Goal: Task Accomplishment & Management: Use online tool/utility

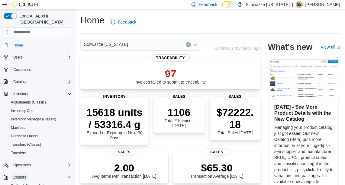
click at [21, 175] on span "Reports" at bounding box center [19, 177] width 13 height 5
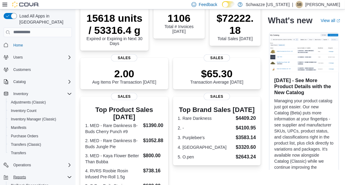
scroll to position [95, 0]
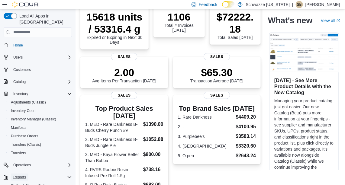
click at [18, 175] on span "Reports" at bounding box center [19, 177] width 13 height 5
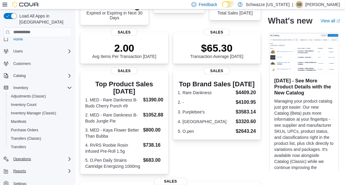
scroll to position [129, 0]
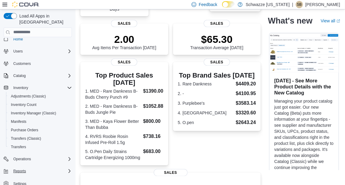
click at [72, 163] on div "Load All Apps in New Hub Home Users Customers Catalog Inventory Adjustments (Cl…" at bounding box center [37, 108] width 73 height 195
click at [71, 164] on div "Load All Apps in New Hub Home Users Customers Catalog Inventory Adjustments (Cl…" at bounding box center [37, 108] width 73 height 195
click at [68, 169] on icon "Complex example" at bounding box center [69, 171] width 5 height 5
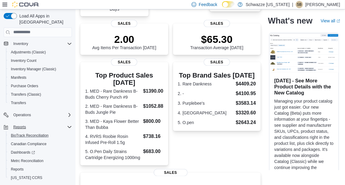
scroll to position [57, 0]
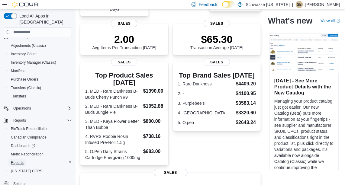
click at [16, 160] on span "Reports" at bounding box center [17, 162] width 13 height 5
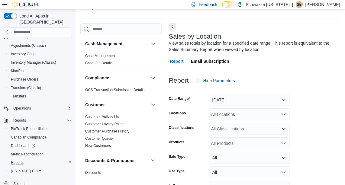
scroll to position [20, 0]
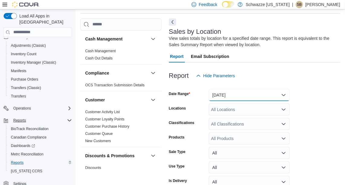
click at [245, 95] on button "Yesterday" at bounding box center [249, 95] width 81 height 12
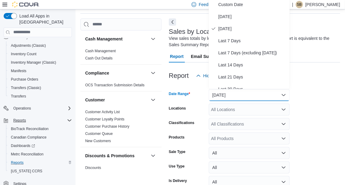
scroll to position [18, 0]
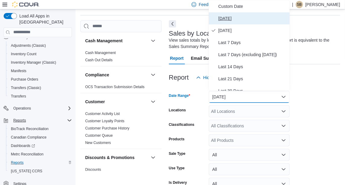
click at [235, 19] on span "Today" at bounding box center [252, 18] width 69 height 7
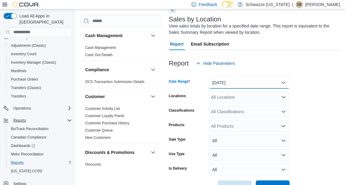
scroll to position [52, 0]
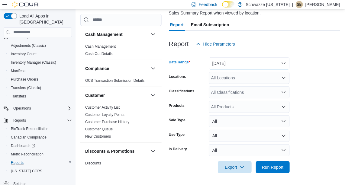
click at [280, 65] on button "Today" at bounding box center [249, 63] width 81 height 12
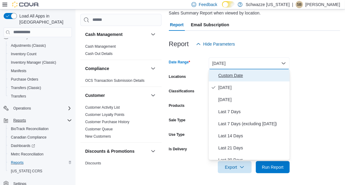
click at [227, 74] on span "Custom Date" at bounding box center [252, 75] width 69 height 7
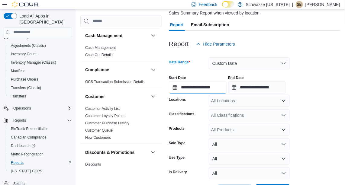
click at [221, 88] on input "**********" at bounding box center [198, 88] width 58 height 12
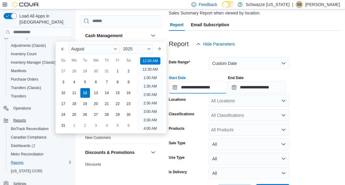
scroll to position [18, 0]
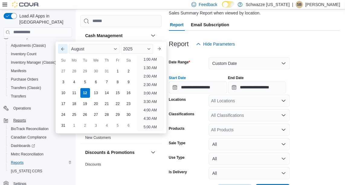
click at [61, 51] on button "Previous Month" at bounding box center [63, 49] width 10 height 10
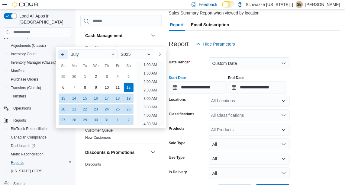
scroll to position [1, 0]
click at [83, 77] on div "1" at bounding box center [85, 76] width 11 height 11
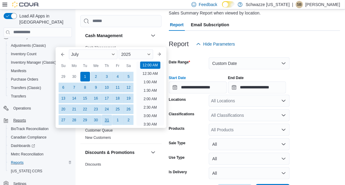
click at [107, 118] on div "31" at bounding box center [107, 120] width 11 height 11
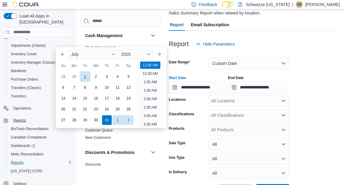
click at [85, 76] on div "1" at bounding box center [85, 76] width 11 height 11
type input "**********"
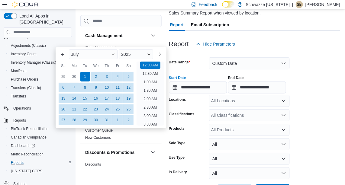
click at [76, 146] on div "Reports Feedback Cash Management Cash Management Cash Out Details Compliance OC…" at bounding box center [211, 82] width 270 height 251
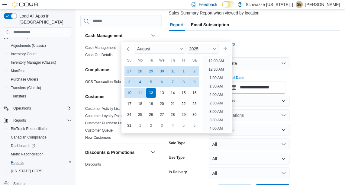
click at [282, 86] on input "**********" at bounding box center [257, 88] width 58 height 12
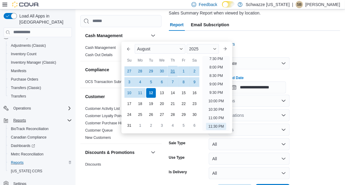
click at [173, 69] on div "31" at bounding box center [172, 71] width 11 height 11
type input "**********"
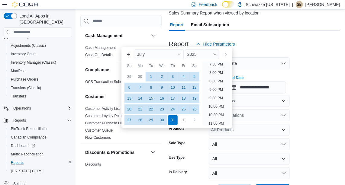
click at [328, 79] on div "**********" at bounding box center [254, 82] width 171 height 23
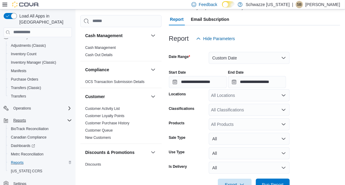
scroll to position [75, 0]
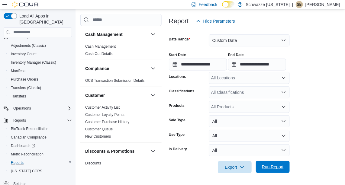
click at [269, 165] on span "Run Report" at bounding box center [273, 167] width 22 height 6
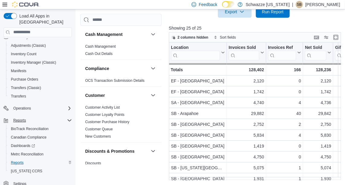
scroll to position [231, 0]
click at [337, 37] on button "Enter fullscreen" at bounding box center [335, 37] width 7 height 7
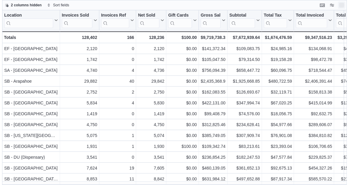
scroll to position [0, 0]
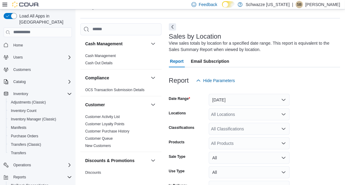
scroll to position [20, 0]
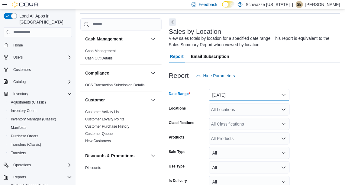
click at [250, 95] on button "[DATE]" at bounding box center [249, 95] width 81 height 12
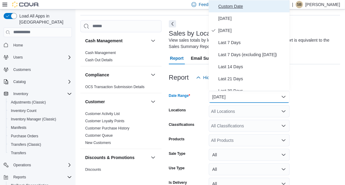
click at [233, 9] on span "Custom Date" at bounding box center [252, 6] width 69 height 7
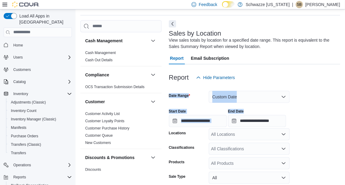
drag, startPoint x: 345, startPoint y: 86, endPoint x: 348, endPoint y: 113, distance: 27.4
click at [345, 113] on html "Feedback Dark Mode Schwazze Colorado | SB Sameer Bhatnagar Load All Apps in New…" at bounding box center [172, 74] width 345 height 185
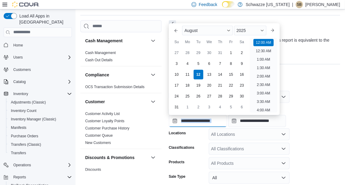
click at [200, 119] on input "**********" at bounding box center [198, 121] width 58 height 12
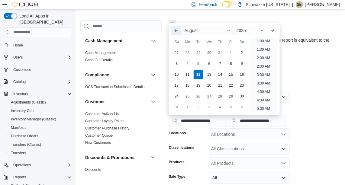
click at [173, 29] on button "Previous Month" at bounding box center [176, 31] width 10 height 10
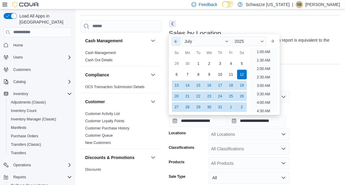
scroll to position [1, 0]
click at [197, 64] on div "1" at bounding box center [198, 63] width 11 height 11
type input "**********"
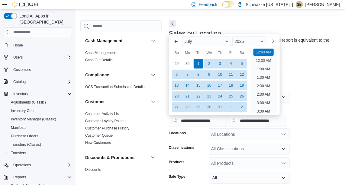
click at [312, 89] on div at bounding box center [254, 87] width 171 height 7
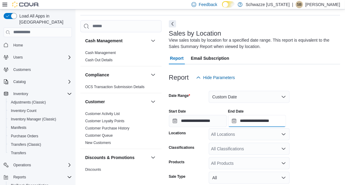
click at [270, 125] on input "**********" at bounding box center [257, 121] width 58 height 12
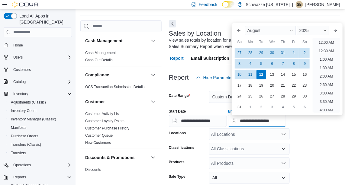
scroll to position [332, 0]
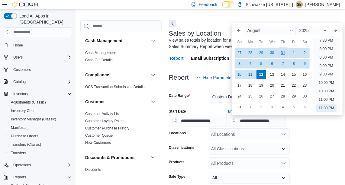
click at [283, 53] on div "31" at bounding box center [283, 52] width 11 height 11
type input "**********"
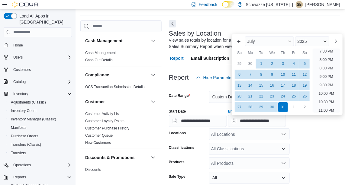
click at [328, 140] on form "**********" at bounding box center [254, 157] width 171 height 146
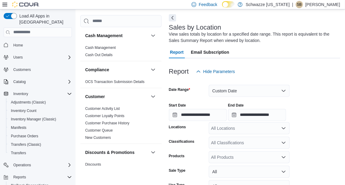
scroll to position [75, 0]
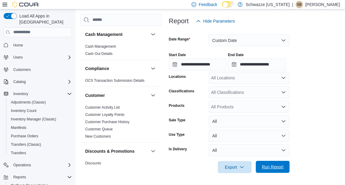
click at [274, 166] on span "Run Report" at bounding box center [273, 167] width 22 height 6
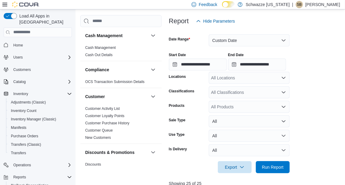
scroll to position [231, 0]
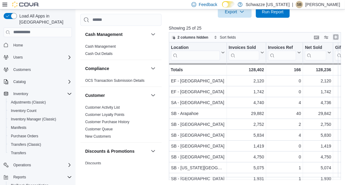
click at [338, 36] on button "Enter fullscreen" at bounding box center [335, 37] width 7 height 7
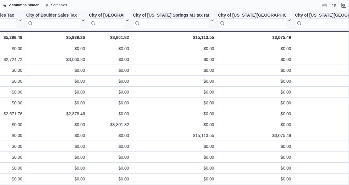
scroll to position [0, 195]
